Goal: Task Accomplishment & Management: Use online tool/utility

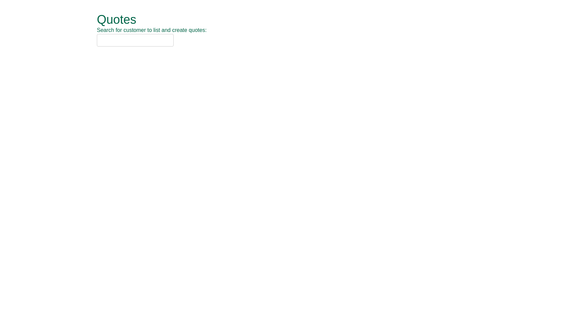
click at [117, 42] on input "text" at bounding box center [135, 40] width 77 height 13
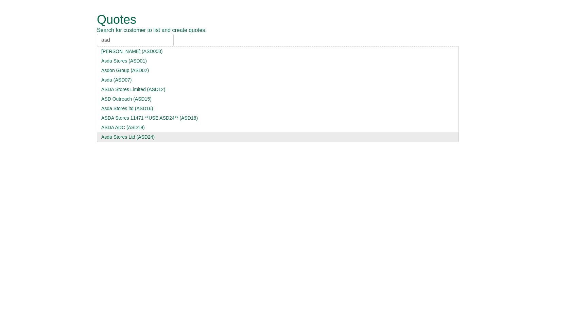
type input "asd"
click at [120, 138] on div "Asda Stores Ltd (ASD24)" at bounding box center [277, 137] width 353 height 7
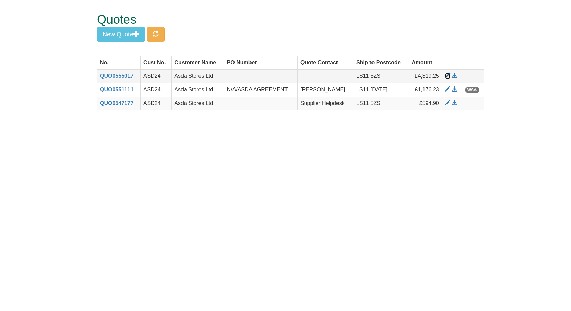
click at [445, 75] on span at bounding box center [447, 75] width 5 height 5
click at [116, 31] on button "New Quote" at bounding box center [121, 35] width 48 height 16
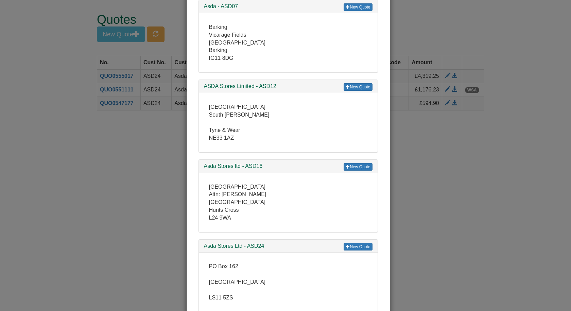
scroll to position [268, 0]
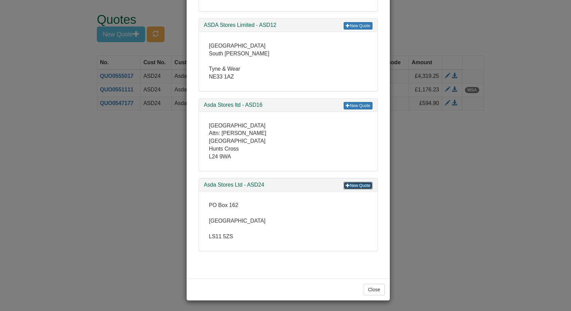
click at [355, 183] on link "New Quote" at bounding box center [358, 185] width 29 height 7
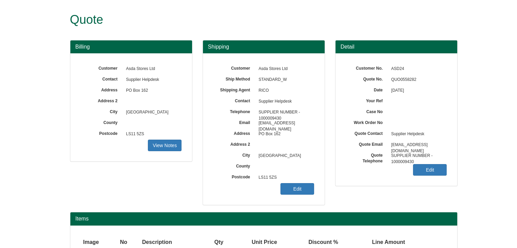
scroll to position [57, 0]
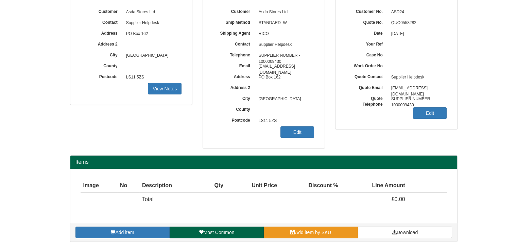
click at [289, 230] on link "Add item by SKU" at bounding box center [311, 233] width 94 height 12
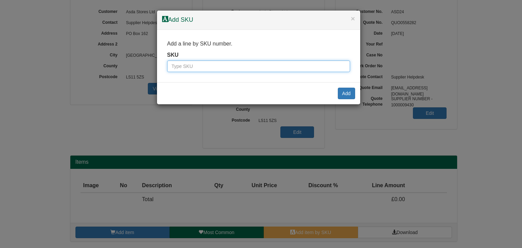
click at [225, 69] on input "text" at bounding box center [258, 66] width 183 height 12
type input "9820650"
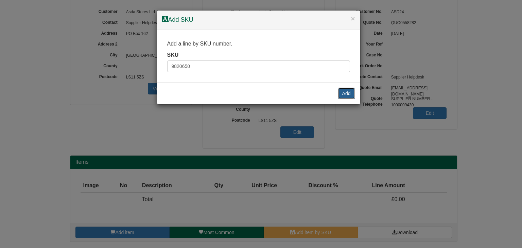
click at [350, 92] on button "Add" at bounding box center [346, 94] width 17 height 12
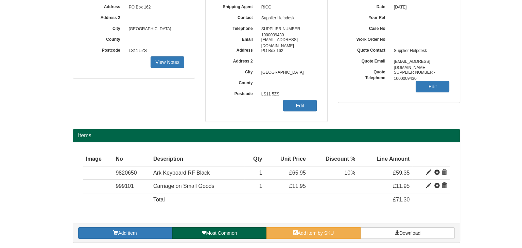
scroll to position [84, 0]
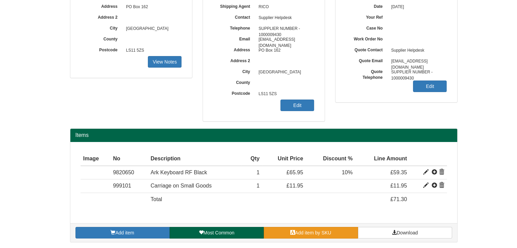
click at [328, 232] on span "Add item by SKU" at bounding box center [313, 232] width 36 height 5
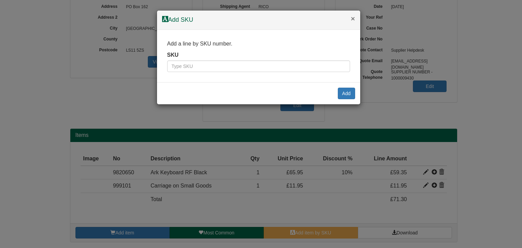
click at [353, 16] on button "×" at bounding box center [353, 18] width 4 height 7
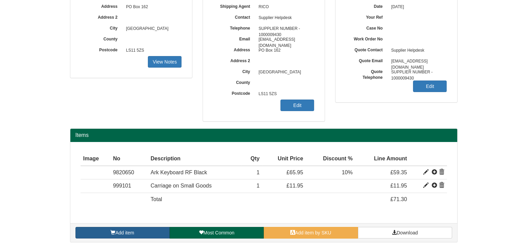
click at [115, 230] on span "Add item" at bounding box center [124, 232] width 19 height 5
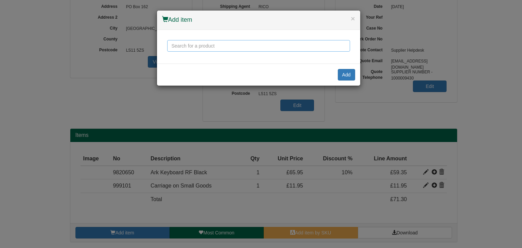
click at [194, 46] on input "text" at bounding box center [258, 46] width 183 height 12
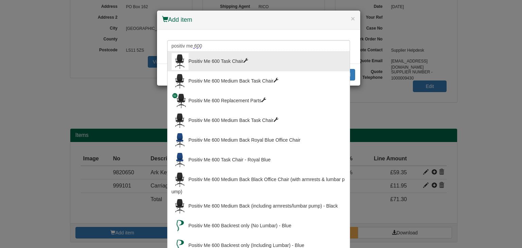
click at [198, 61] on div "Positiv Me 600 Task Chair" at bounding box center [259, 61] width 174 height 17
type input "Positiv Me 600 Task Chair"
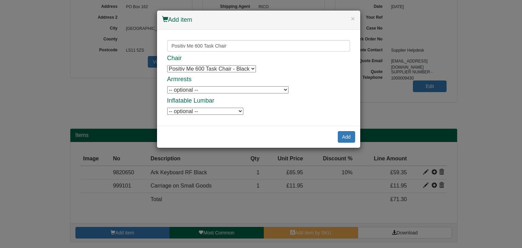
click at [198, 92] on select "-- optional -- Positiv Me Height & Depth Adjustable Armrests Positiv Me Height …" at bounding box center [227, 89] width 121 height 7
select select "9784902"
click at [167, 86] on select "-- optional -- Positiv Me Height & Depth Adjustable Armrests Positiv Me Height …" at bounding box center [227, 89] width 121 height 7
click at [192, 111] on select "-- optional -- Positiv Me Inflatable Lumbar Positiv Me Inflatable Lumbar" at bounding box center [205, 111] width 76 height 7
select select "9784905"
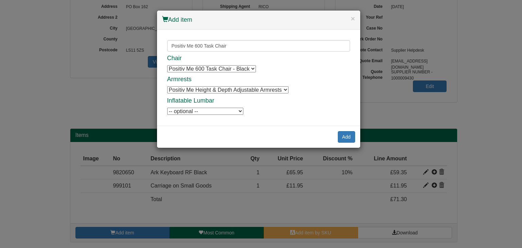
click at [167, 108] on select "-- optional -- Positiv Me Inflatable Lumbar Positiv Me Inflatable Lumbar" at bounding box center [205, 111] width 76 height 7
click at [350, 17] on h4 "Add item" at bounding box center [258, 20] width 193 height 9
click at [351, 17] on button "×" at bounding box center [353, 18] width 4 height 7
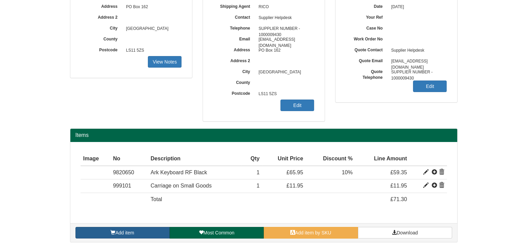
click at [121, 228] on link "Add item" at bounding box center [122, 233] width 94 height 12
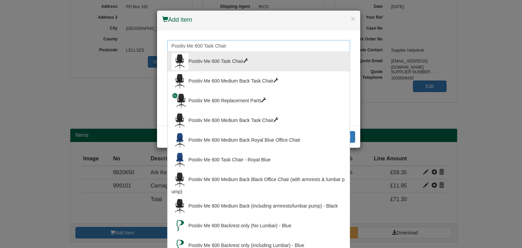
drag, startPoint x: 236, startPoint y: 44, endPoint x: 203, endPoint y: 46, distance: 33.3
click at [203, 46] on input "Positiv Me 600 Task Chair" at bounding box center [258, 46] width 183 height 12
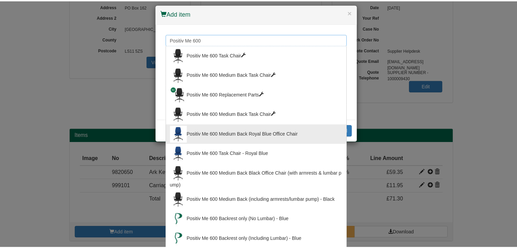
scroll to position [0, 0]
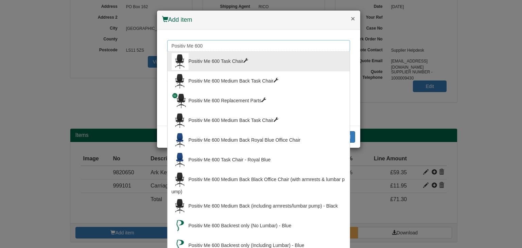
type input "Positiv Me 600"
click at [351, 18] on button "×" at bounding box center [353, 18] width 4 height 7
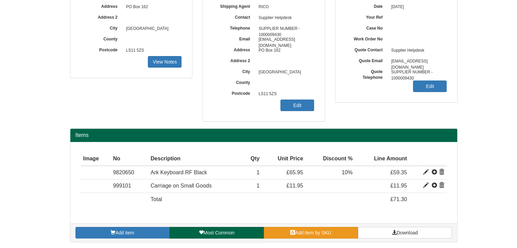
click at [317, 232] on span "Add item by SKU" at bounding box center [313, 232] width 36 height 5
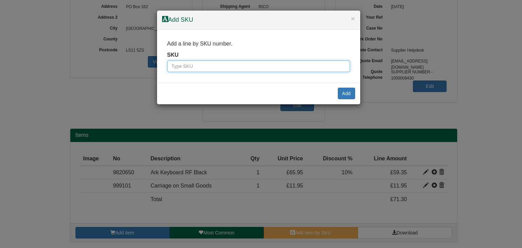
click at [199, 69] on input "text" at bounding box center [258, 66] width 183 height 12
type input "9784601BLA"
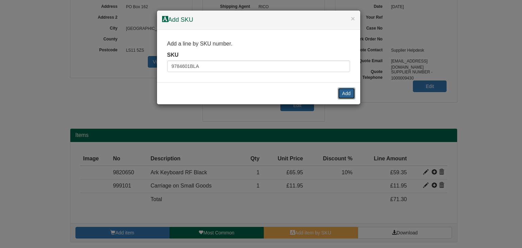
click at [344, 94] on button "Add" at bounding box center [346, 94] width 17 height 12
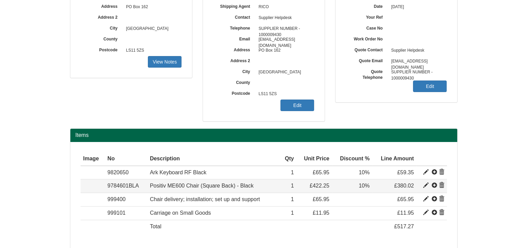
scroll to position [110, 0]
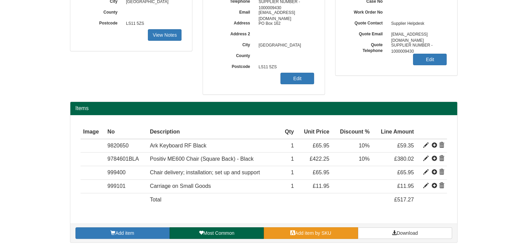
click at [321, 233] on span "Add item by SKU" at bounding box center [313, 232] width 36 height 5
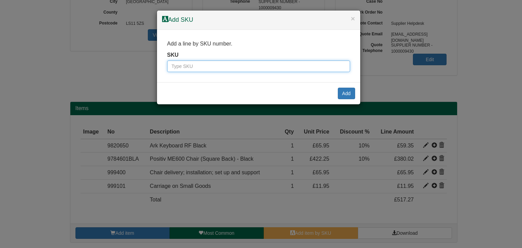
click at [225, 68] on input "text" at bounding box center [258, 66] width 183 height 12
type input "9784902"
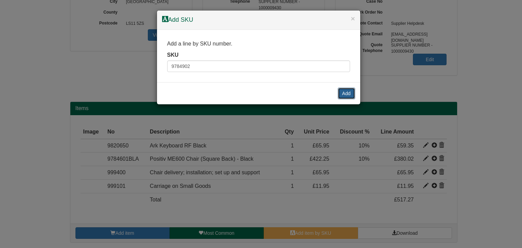
click at [348, 94] on button "Add" at bounding box center [346, 94] width 17 height 12
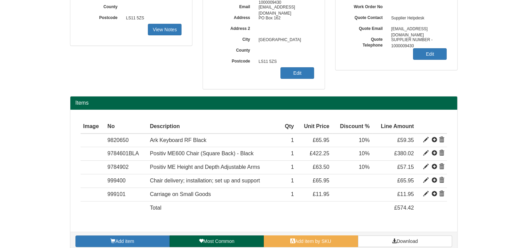
scroll to position [124, 0]
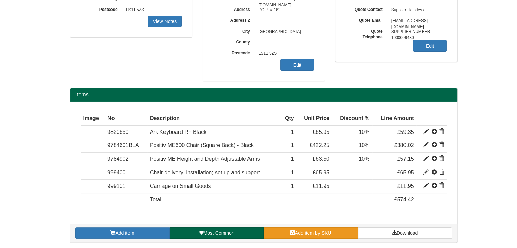
click at [317, 230] on span "Add item by SKU" at bounding box center [313, 232] width 36 height 5
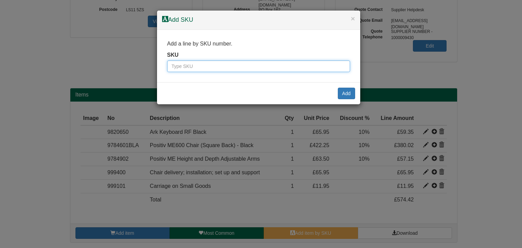
click at [193, 64] on input "text" at bounding box center [258, 66] width 183 height 12
type input "100017003"
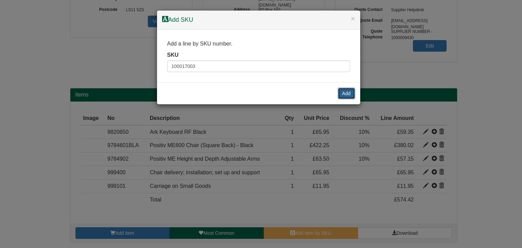
click at [346, 90] on button "Add" at bounding box center [346, 94] width 17 height 12
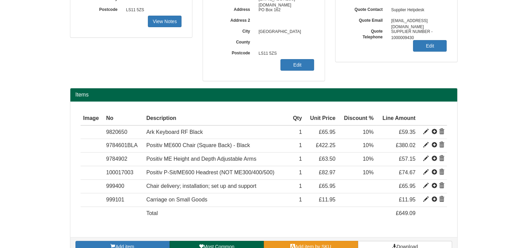
click at [312, 244] on span "Add item by SKU" at bounding box center [313, 246] width 36 height 5
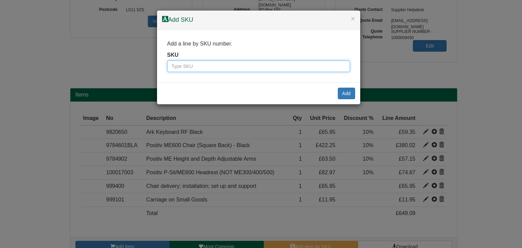
click at [248, 65] on input "text" at bounding box center [258, 66] width 183 height 12
type input "9784905"
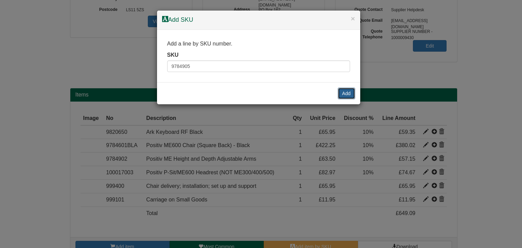
click at [347, 91] on button "Add" at bounding box center [346, 94] width 17 height 12
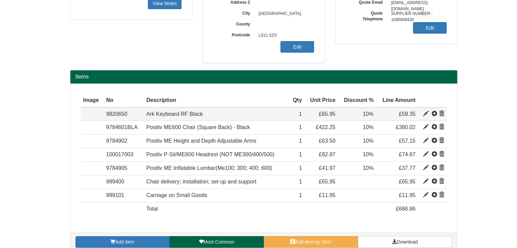
scroll to position [151, 0]
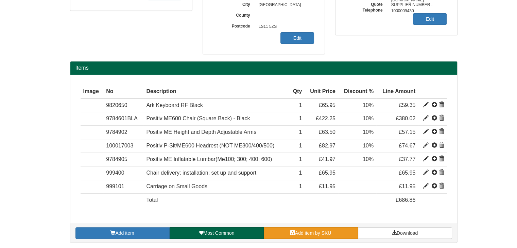
click at [314, 230] on span "Add item by SKU" at bounding box center [313, 232] width 36 height 5
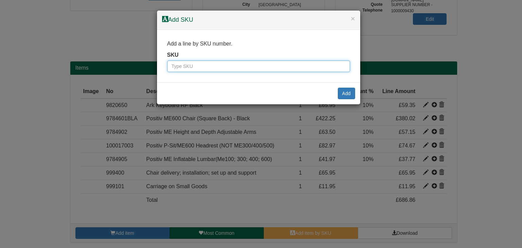
click at [246, 67] on input "text" at bounding box center [258, 66] width 183 height 12
type input "9787263U"
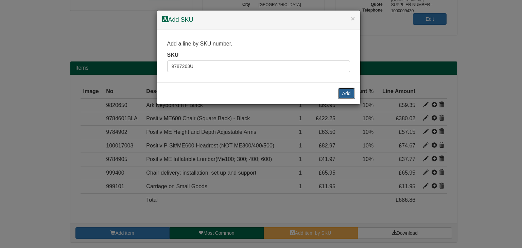
click at [351, 94] on button "Add" at bounding box center [346, 94] width 17 height 12
